Goal: Check status: Check status

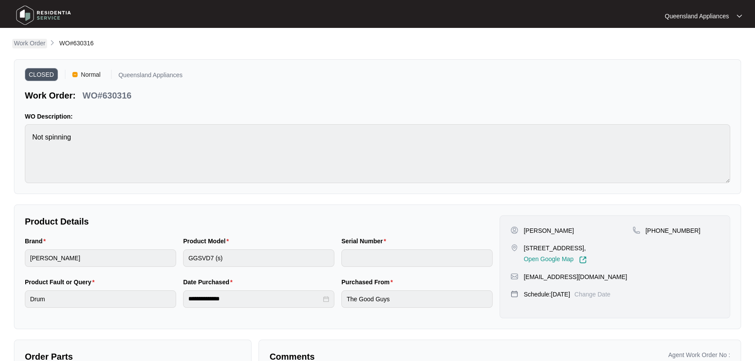
click at [32, 44] on p "Work Order" at bounding box center [29, 43] width 31 height 9
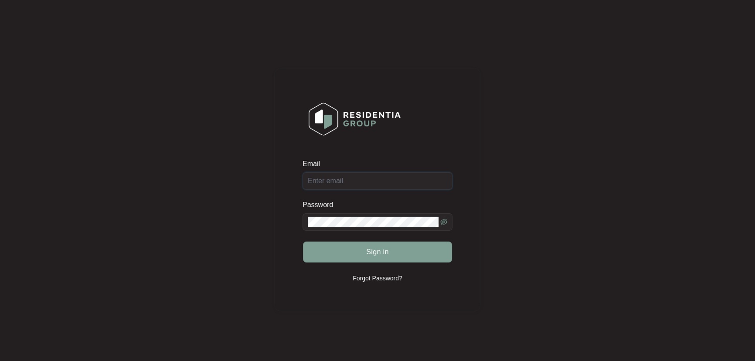
type input "[EMAIL_ADDRESS][DOMAIN_NAME]"
click at [389, 251] on div "Sign in" at bounding box center [377, 252] width 150 height 22
click at [389, 250] on button "Sign in" at bounding box center [377, 251] width 149 height 21
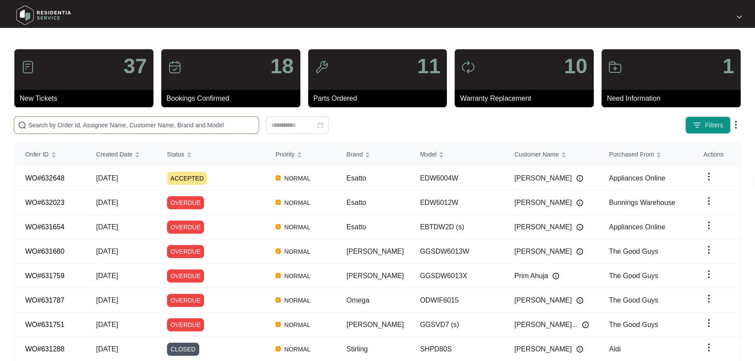
click at [223, 127] on input "text" at bounding box center [141, 125] width 227 height 10
paste input "629894"
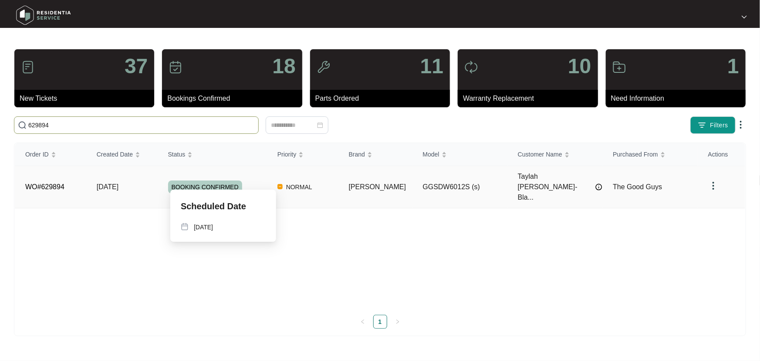
type input "629894"
click at [266, 180] on div "BOOKING CONFIRMED" at bounding box center [217, 186] width 99 height 13
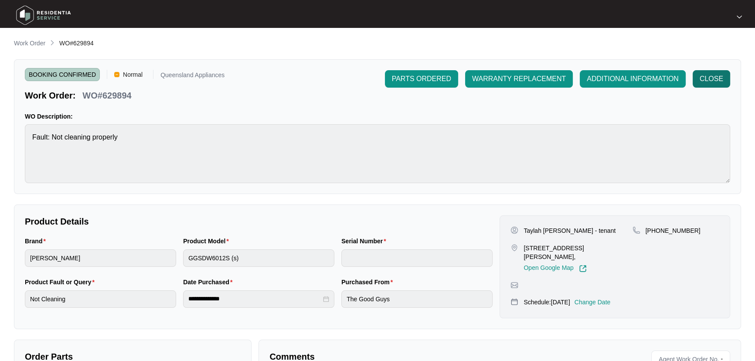
click at [711, 77] on span "CLOSE" at bounding box center [711, 79] width 24 height 10
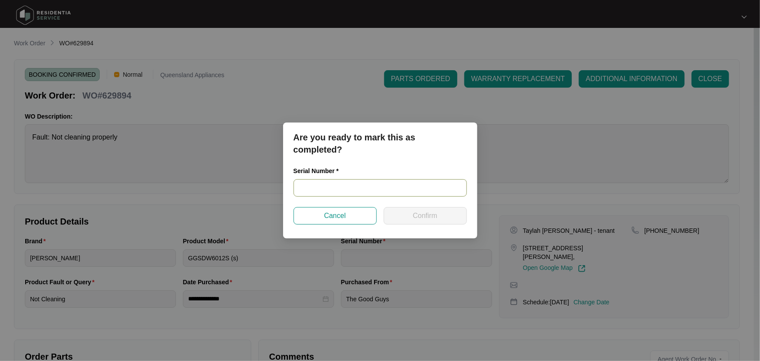
click at [374, 192] on input "text" at bounding box center [380, 187] width 173 height 17
paste input "24053015020100041"
type input "24053015020100041"
click at [460, 213] on button "Confirm" at bounding box center [425, 215] width 83 height 17
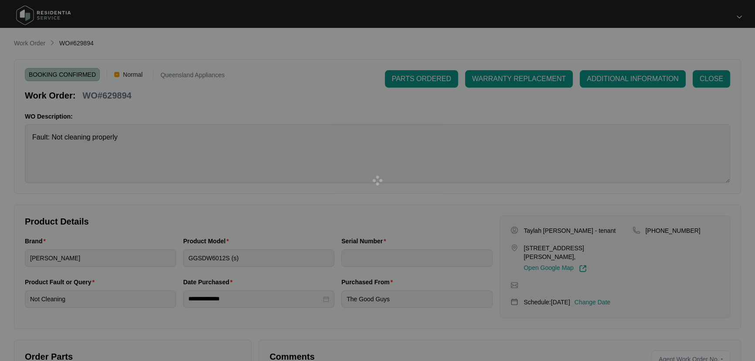
type input "24053015020100041"
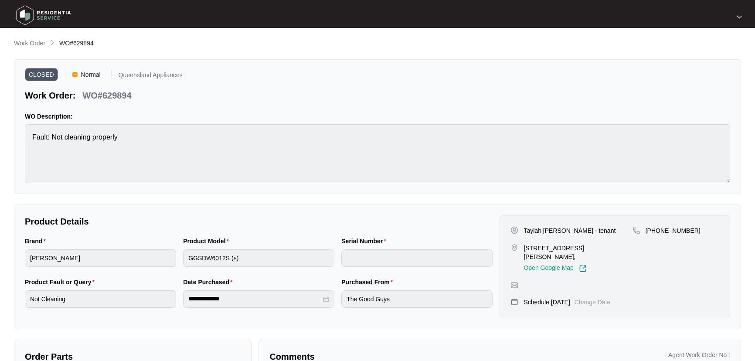
click at [34, 39] on p "Work Order" at bounding box center [29, 43] width 31 height 9
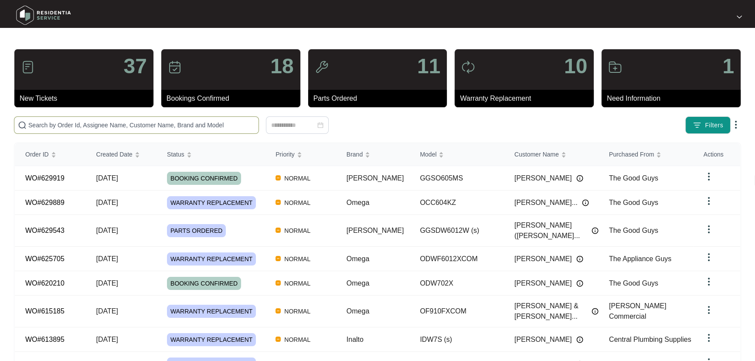
click at [100, 122] on input "text" at bounding box center [141, 125] width 227 height 10
paste input "631288"
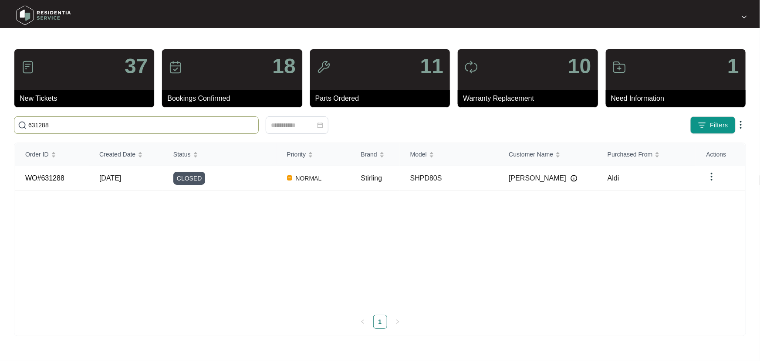
type input "631288"
